Goal: Information Seeking & Learning: Learn about a topic

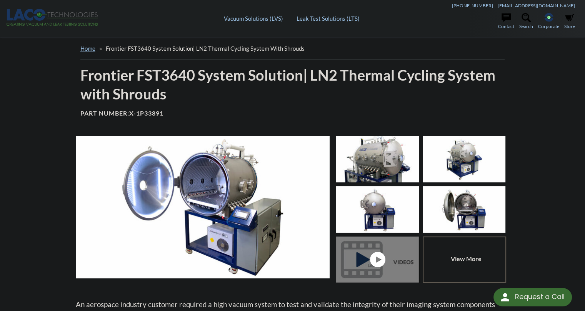
click at [40, 12] on icon at bounding box center [39, 15] width 12 height 12
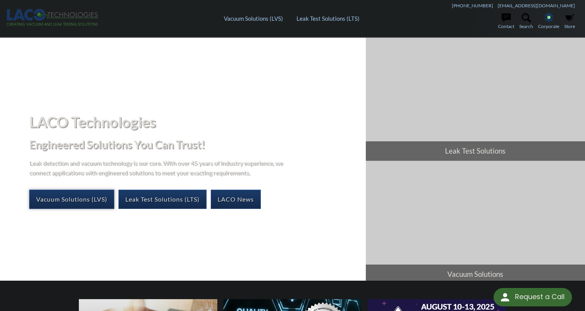
click at [57, 195] on link "Vacuum Solutions (LVS)" at bounding box center [71, 199] width 85 height 19
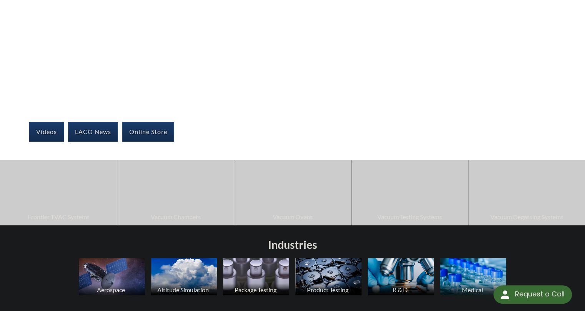
select select "Language Translate Widget"
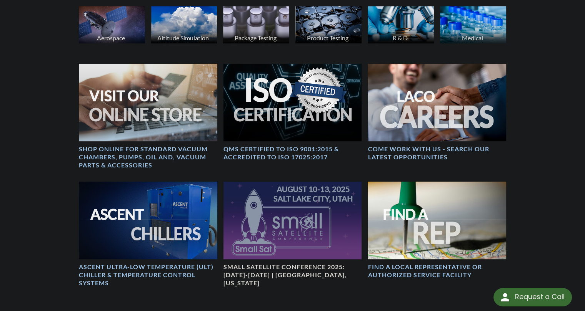
scroll to position [423, 0]
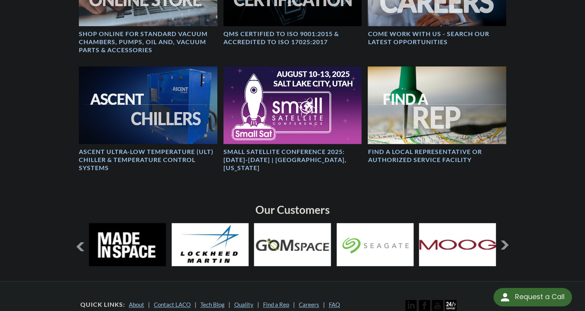
click at [503, 244] on button at bounding box center [504, 245] width 9 height 9
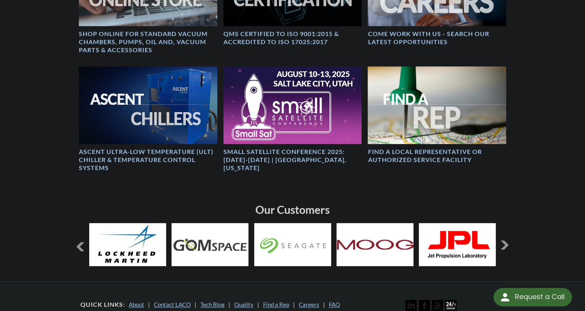
click at [503, 244] on button at bounding box center [504, 245] width 9 height 9
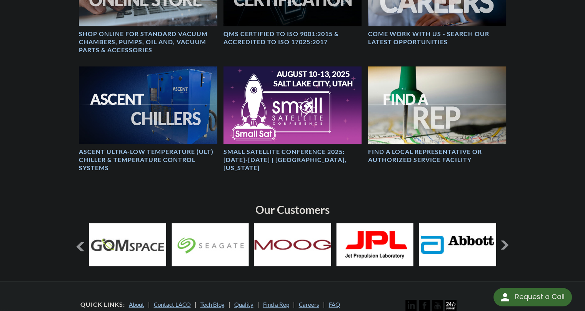
click at [503, 244] on button at bounding box center [504, 245] width 9 height 9
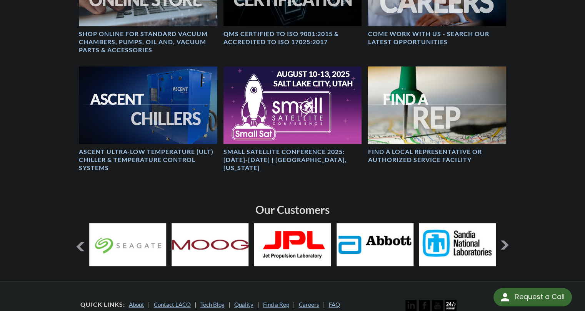
click at [503, 244] on button at bounding box center [504, 245] width 9 height 9
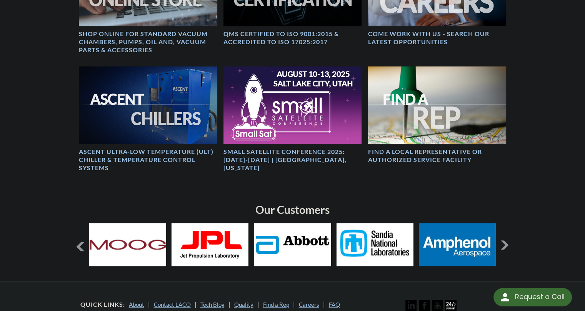
click at [503, 244] on button at bounding box center [504, 245] width 9 height 9
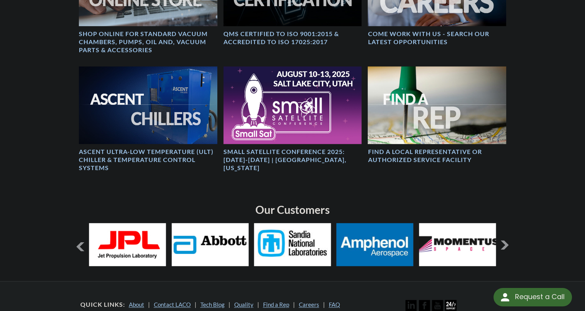
click at [503, 244] on button at bounding box center [504, 245] width 9 height 9
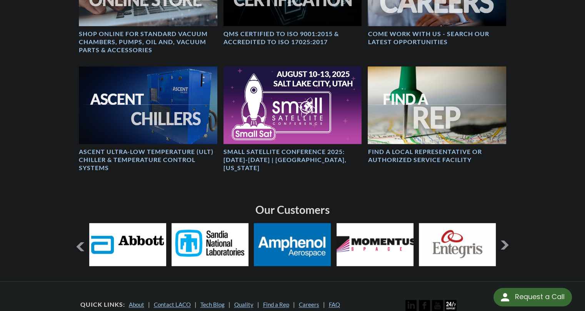
click at [503, 244] on button at bounding box center [504, 245] width 9 height 9
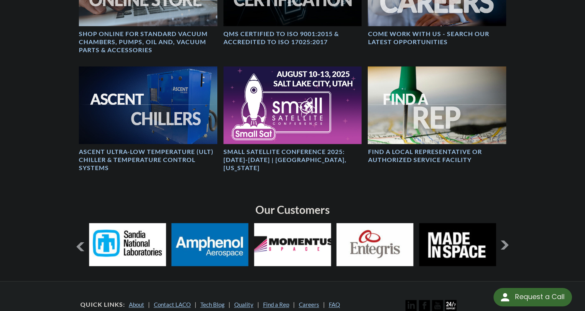
click at [503, 244] on button at bounding box center [504, 245] width 9 height 9
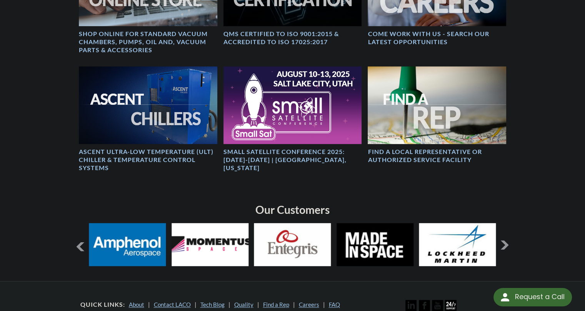
click at [503, 244] on button at bounding box center [504, 245] width 9 height 9
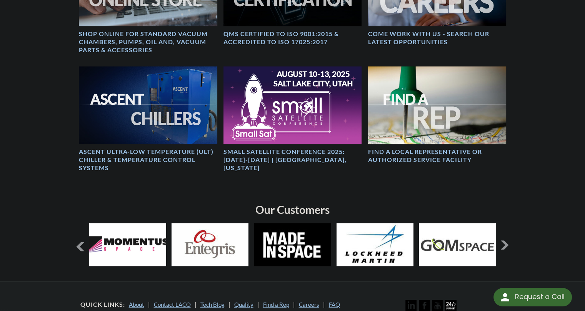
click at [503, 244] on button at bounding box center [504, 245] width 9 height 9
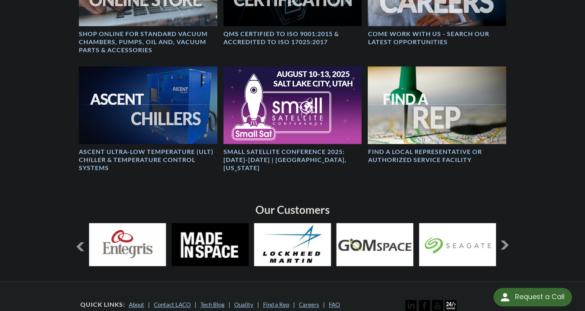
click at [503, 244] on button at bounding box center [504, 245] width 9 height 9
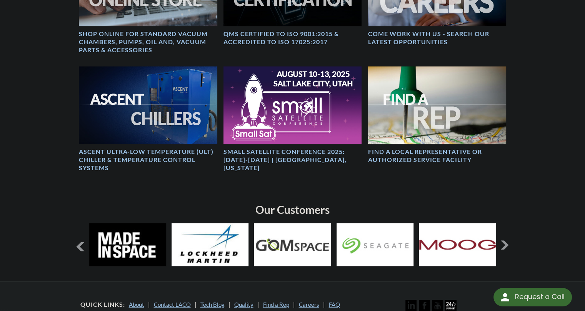
click at [503, 244] on button at bounding box center [504, 245] width 9 height 9
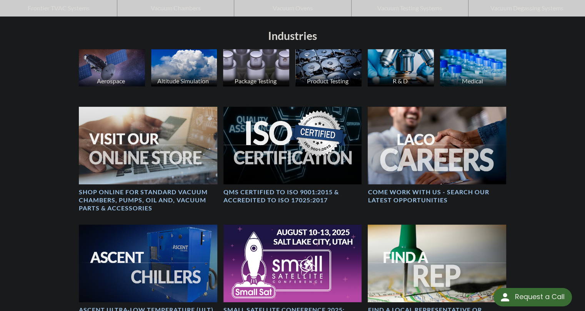
scroll to position [192, 0]
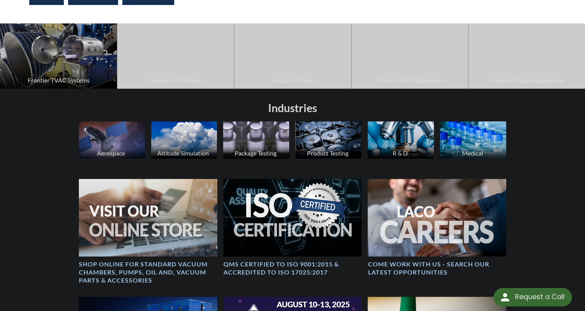
click at [63, 83] on span "Frontier TVAC Systems" at bounding box center [58, 80] width 109 height 10
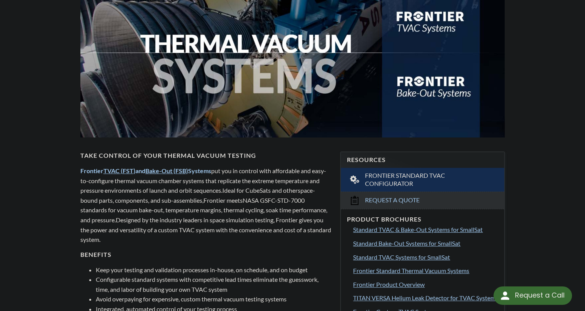
select select "Language Translate Widget"
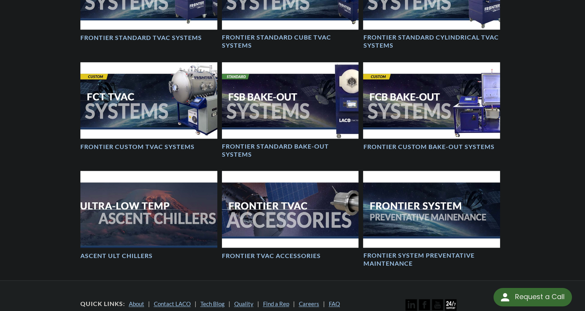
scroll to position [461, 0]
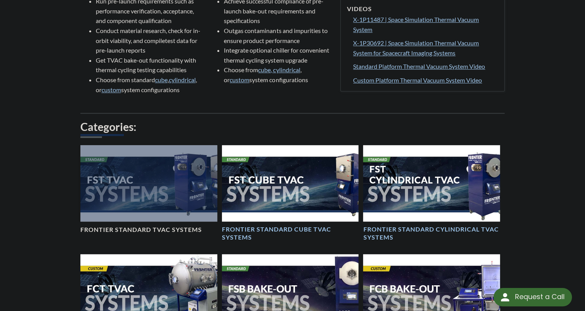
click at [154, 191] on div at bounding box center [148, 183] width 137 height 77
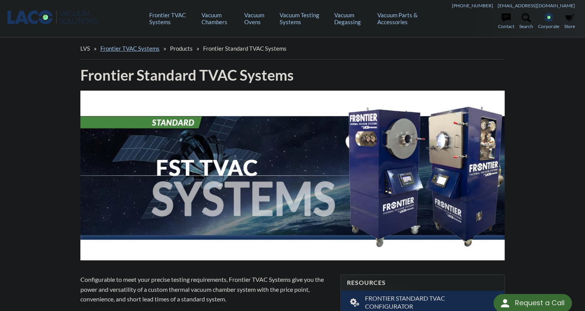
select select "Language Translate Widget"
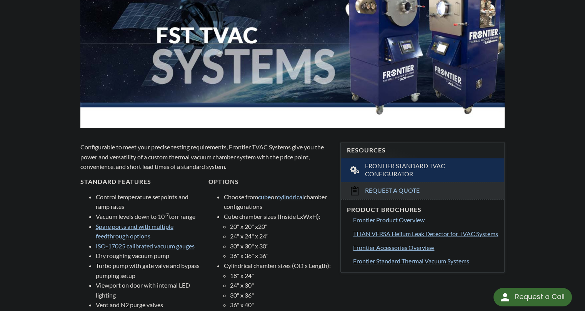
scroll to position [231, 0]
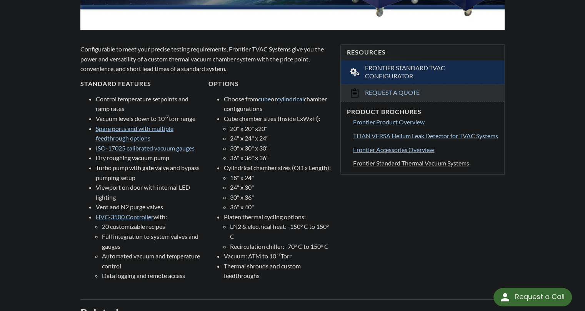
click at [420, 167] on span "Frontier Standard Thermal Vacuum Systems" at bounding box center [411, 163] width 116 height 7
click at [138, 216] on link "HVC-3500 Controller" at bounding box center [125, 216] width 58 height 7
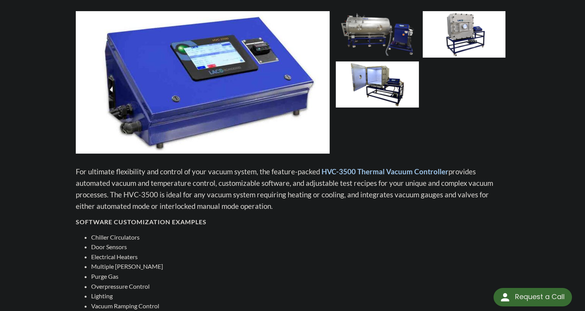
scroll to position [68, 0]
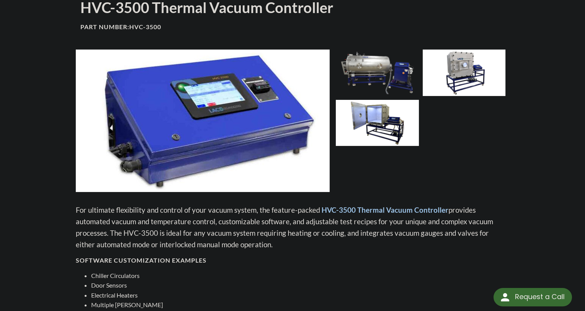
click at [465, 74] on img at bounding box center [463, 73] width 83 height 47
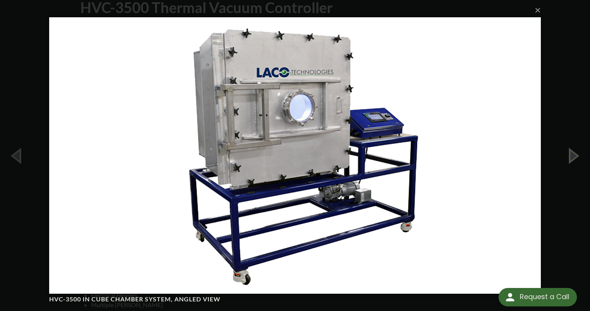
click at [572, 158] on button "button" at bounding box center [573, 156] width 35 height 42
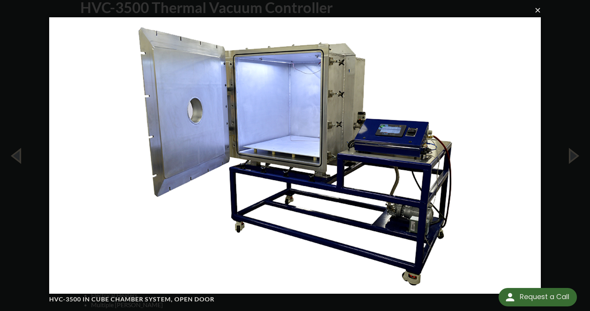
click at [540, 10] on button "×" at bounding box center [298, 10] width 492 height 17
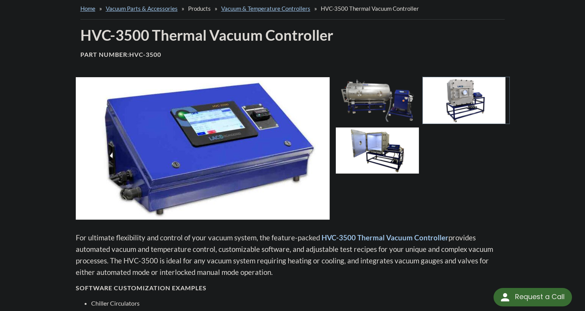
scroll to position [0, 0]
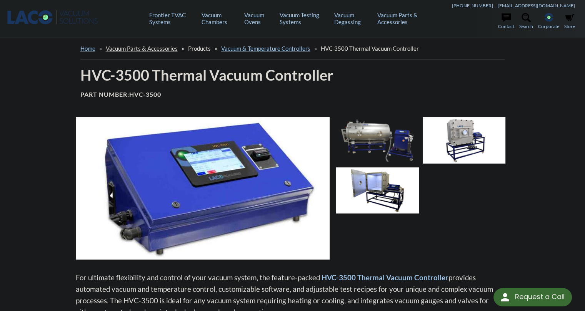
click at [151, 49] on link "Vacuum Parts & Accessories" at bounding box center [142, 48] width 72 height 7
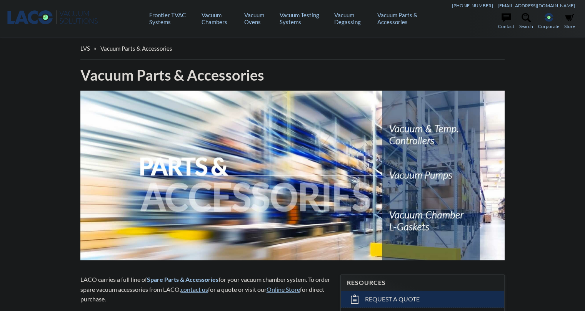
select select "Language Translate Widget"
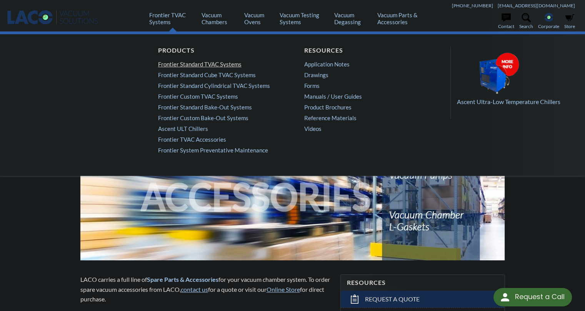
click at [189, 62] on link "Frontier Standard TVAC Systems" at bounding box center [217, 64] width 119 height 7
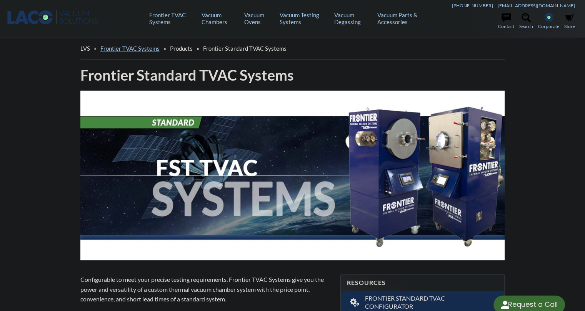
select select "Language Translate Widget"
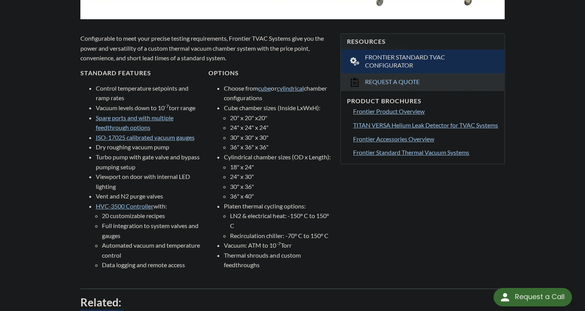
scroll to position [246, 0]
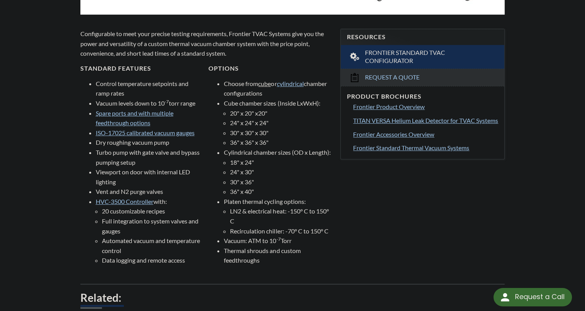
click at [268, 82] on link "cube" at bounding box center [264, 83] width 13 height 7
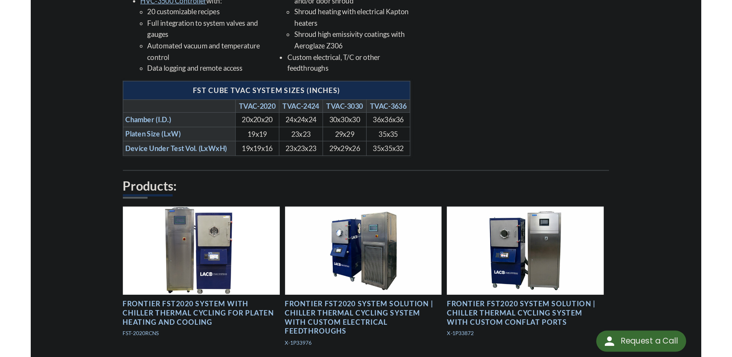
scroll to position [428, 0]
